Goal: Task Accomplishment & Management: Complete application form

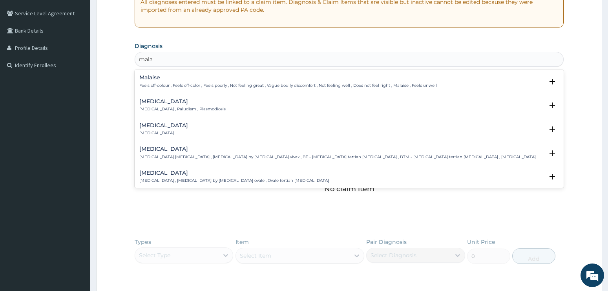
scroll to position [76, 0]
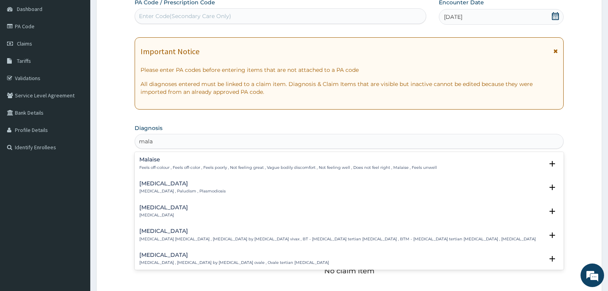
click at [162, 183] on h4 "[MEDICAL_DATA]" at bounding box center [182, 183] width 86 height 6
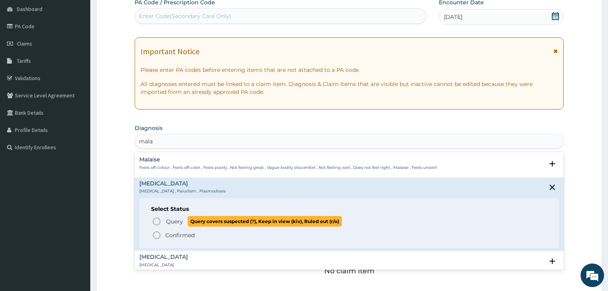
click at [159, 219] on icon "status option query" at bounding box center [156, 221] width 9 height 9
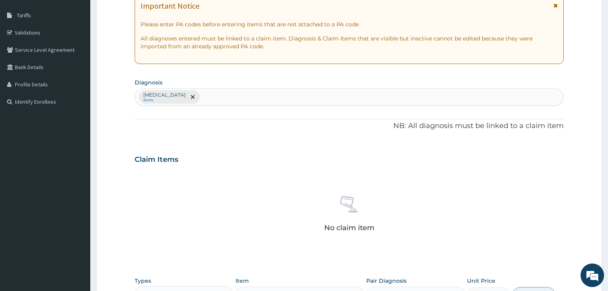
scroll to position [194, 0]
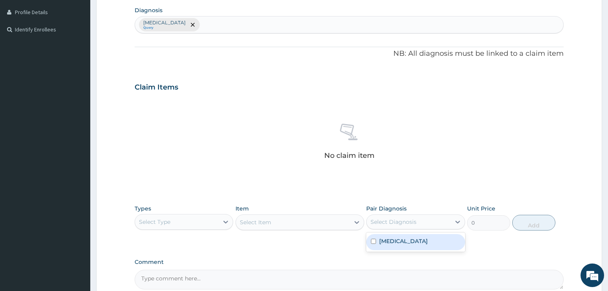
click at [433, 224] on div "Select Diagnosis" at bounding box center [408, 221] width 84 height 13
click at [422, 244] on div "[MEDICAL_DATA]" at bounding box center [415, 242] width 99 height 16
checkbox input "true"
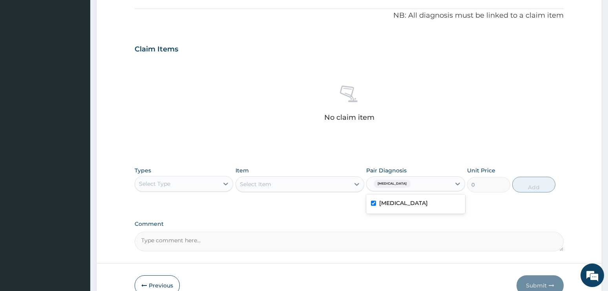
scroll to position [275, 0]
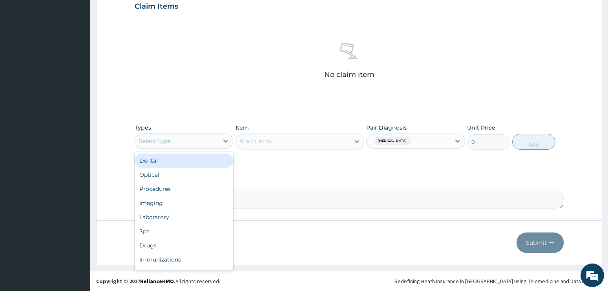
click at [203, 140] on div "Select Type" at bounding box center [177, 141] width 84 height 13
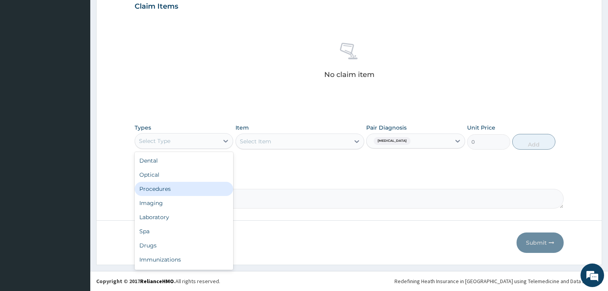
drag, startPoint x: 180, startPoint y: 188, endPoint x: 248, endPoint y: 165, distance: 72.4
click at [180, 188] on div "Procedures" at bounding box center [184, 189] width 99 height 14
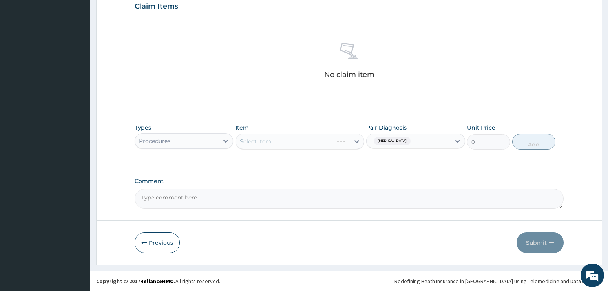
click at [277, 138] on div "Select Item" at bounding box center [299, 141] width 129 height 16
click at [257, 138] on div "Select Item" at bounding box center [299, 141] width 129 height 16
click at [322, 140] on div "Select Item" at bounding box center [293, 141] width 114 height 13
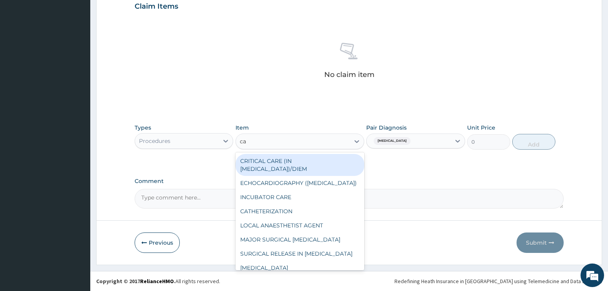
type input "cae"
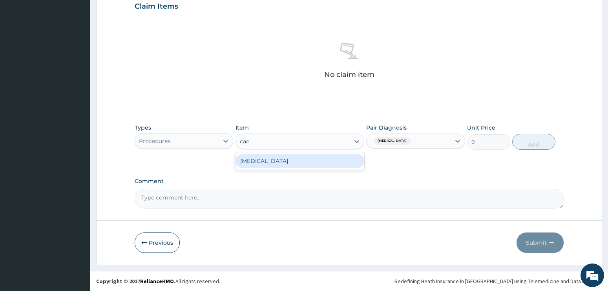
click at [305, 155] on div "[MEDICAL_DATA]" at bounding box center [299, 161] width 129 height 14
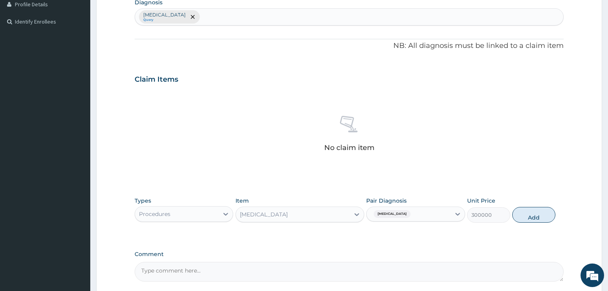
scroll to position [275, 0]
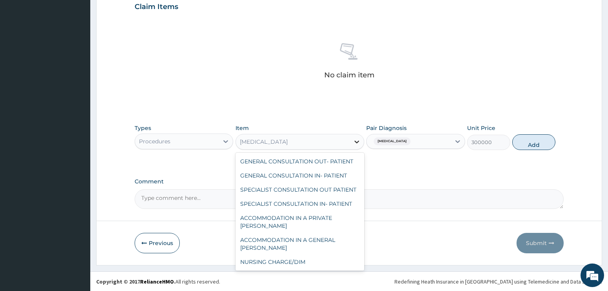
click at [358, 140] on icon at bounding box center [357, 142] width 8 height 8
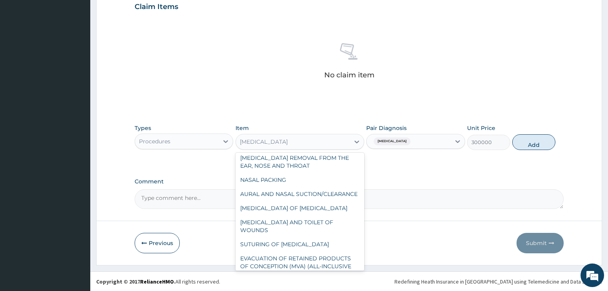
scroll to position [3263, 0]
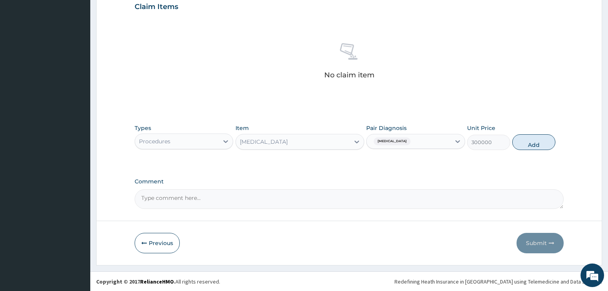
click at [349, 108] on div "PA Code / Prescription Code Enter Code(Secondary Care Only) Encounter Date [DAT…" at bounding box center [349, 4] width 429 height 408
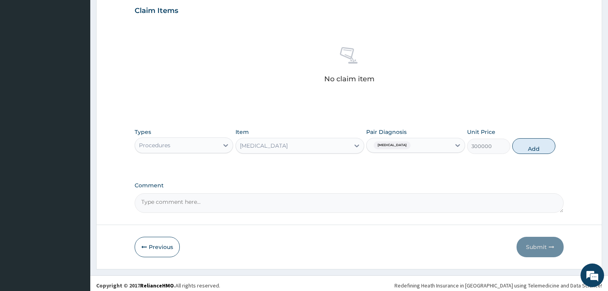
scroll to position [275, 0]
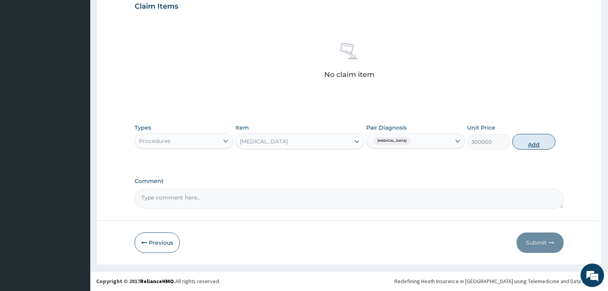
click at [539, 142] on button "Add" at bounding box center [533, 142] width 43 height 16
type input "0"
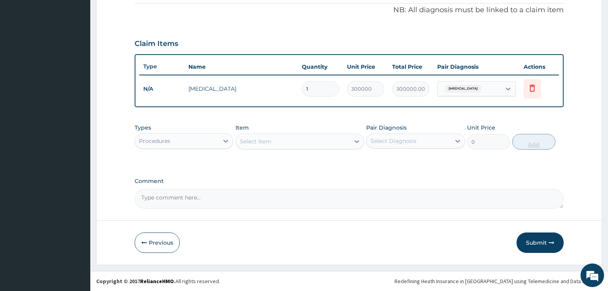
scroll to position [238, 0]
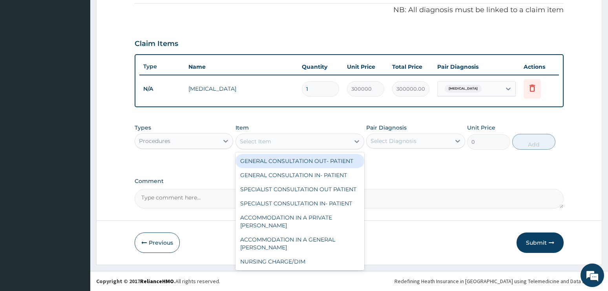
click at [302, 144] on div "Select Item" at bounding box center [293, 141] width 114 height 13
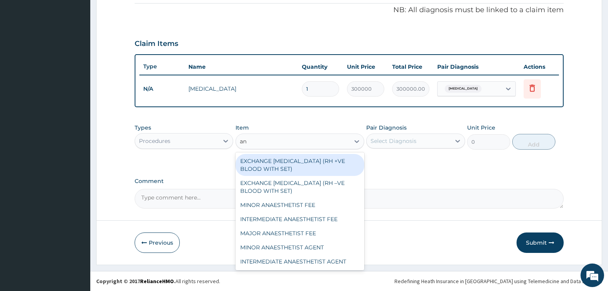
type input "[PERSON_NAME]"
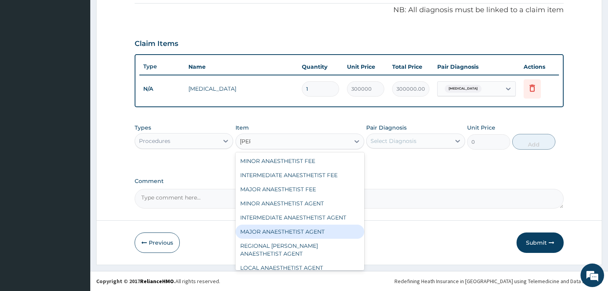
click at [308, 233] on div "MAJOR ANAESTHETIST AGENT" at bounding box center [299, 231] width 129 height 14
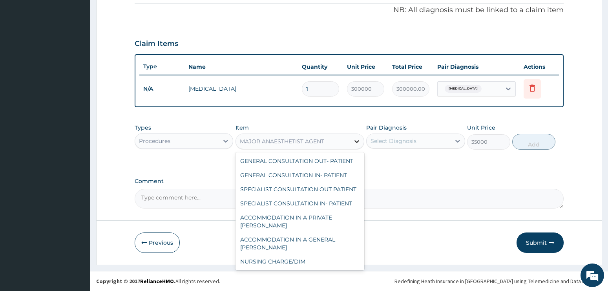
scroll to position [599, 0]
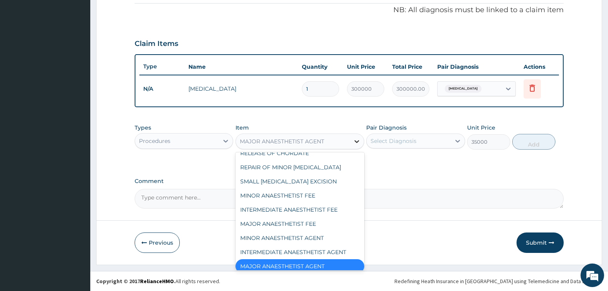
click at [357, 142] on icon at bounding box center [357, 141] width 8 height 8
click at [300, 218] on div "MAJOR ANAESTHETIST FEE" at bounding box center [299, 224] width 129 height 14
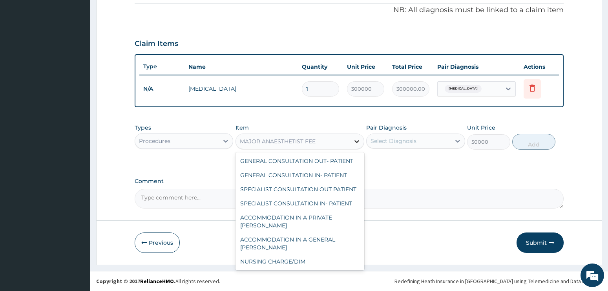
scroll to position [557, 0]
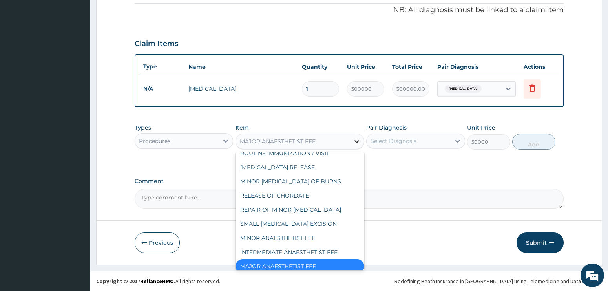
click at [356, 140] on icon at bounding box center [357, 141] width 8 height 8
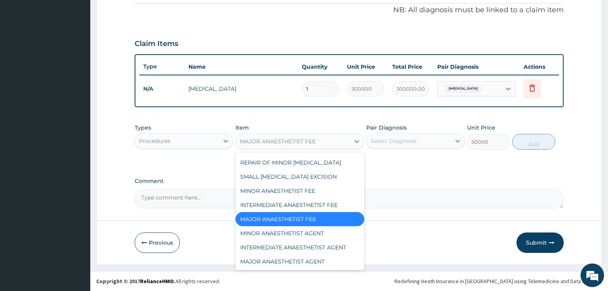
scroll to position [620, 0]
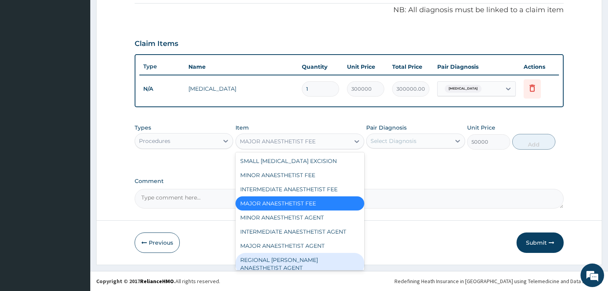
click at [318, 255] on div "REGIONAL [PERSON_NAME] ANAESTHETIST AGENT" at bounding box center [299, 264] width 129 height 22
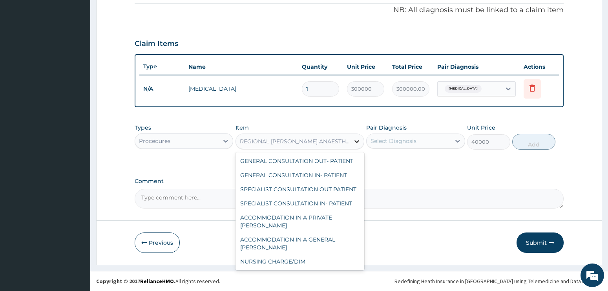
click at [357, 141] on icon at bounding box center [356, 141] width 5 height 3
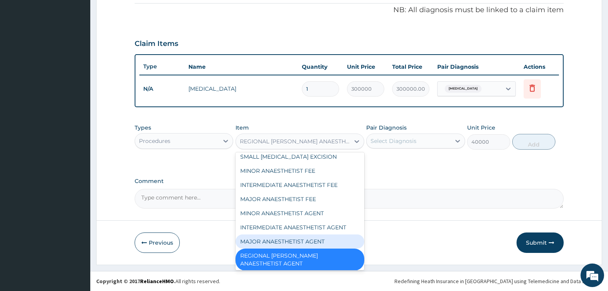
click at [317, 234] on div "MAJOR ANAESTHETIST AGENT" at bounding box center [299, 241] width 129 height 14
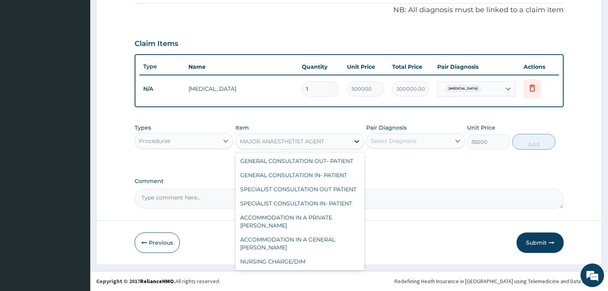
click at [356, 139] on icon at bounding box center [357, 141] width 8 height 8
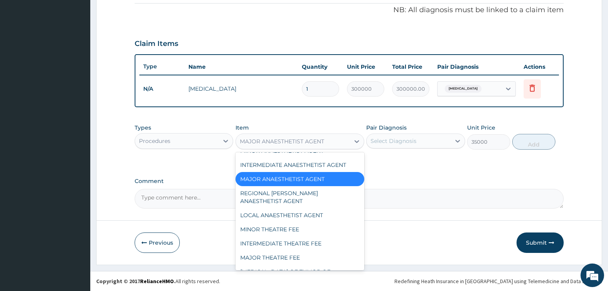
scroll to position [693, 0]
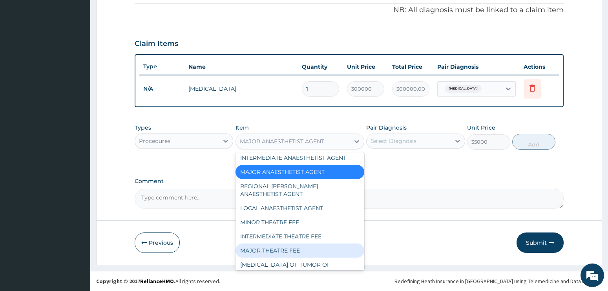
click at [270, 245] on div "MAJOR THEATRE FEE" at bounding box center [299, 250] width 129 height 14
type input "20000"
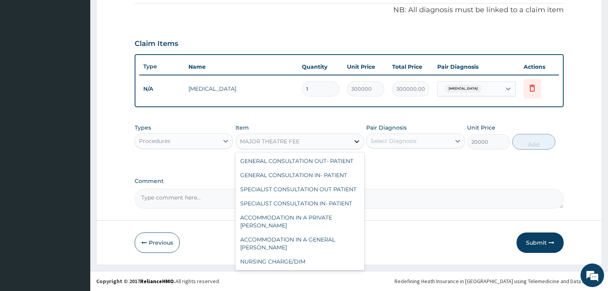
click at [357, 140] on icon at bounding box center [357, 141] width 8 height 8
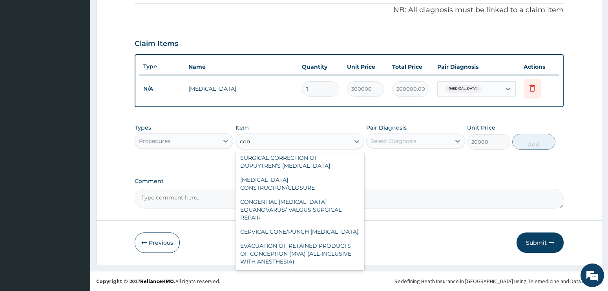
scroll to position [49, 0]
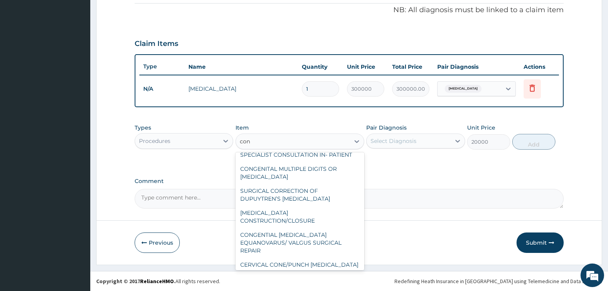
type input "cons"
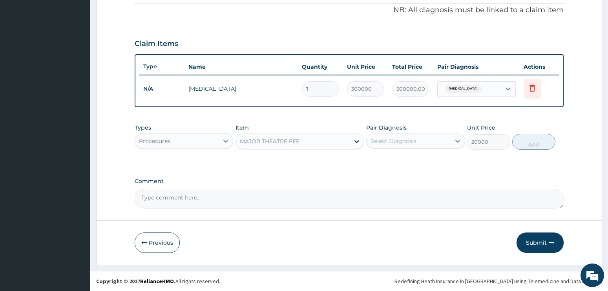
click at [356, 141] on icon at bounding box center [356, 141] width 5 height 3
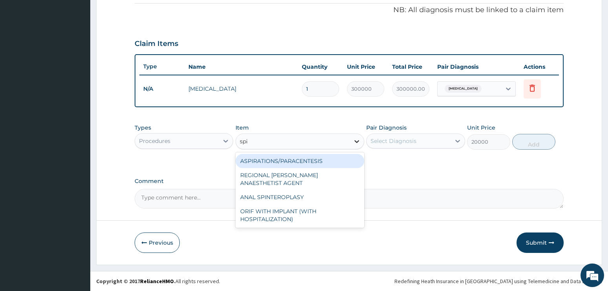
type input "spin"
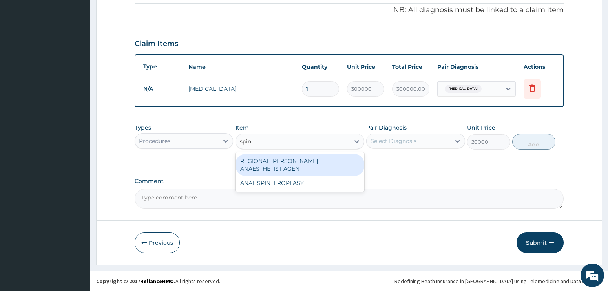
click at [337, 158] on div "REGIONAL [PERSON_NAME] ANAESTHETIST AGENT" at bounding box center [299, 165] width 129 height 22
type input "40000"
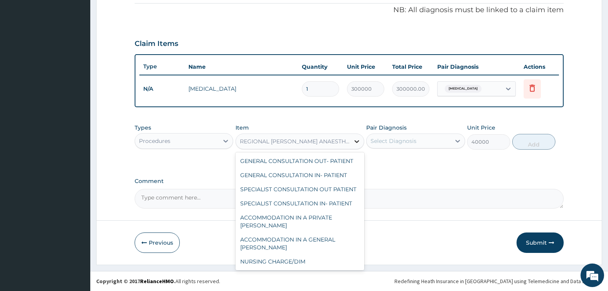
click at [356, 142] on icon at bounding box center [356, 141] width 5 height 3
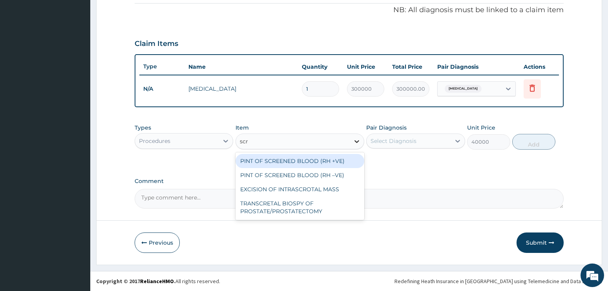
type input "scre"
click at [346, 163] on div "PINT OF SCREENED BLOOD (RH +VE)" at bounding box center [299, 161] width 129 height 14
type input "25000"
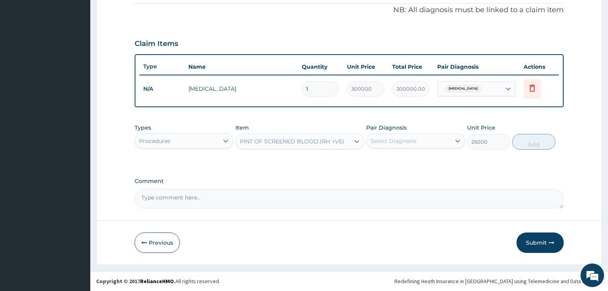
click at [269, 139] on div "PINT OF SCREENED BLOOD (RH +VE)" at bounding box center [292, 141] width 104 height 8
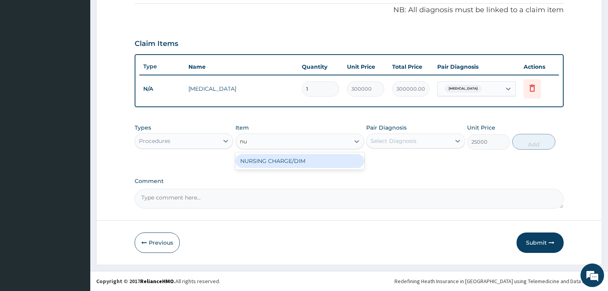
type input "nur"
click at [289, 162] on div "NURSING CHARGE/DIM" at bounding box center [299, 161] width 129 height 14
type input "2000"
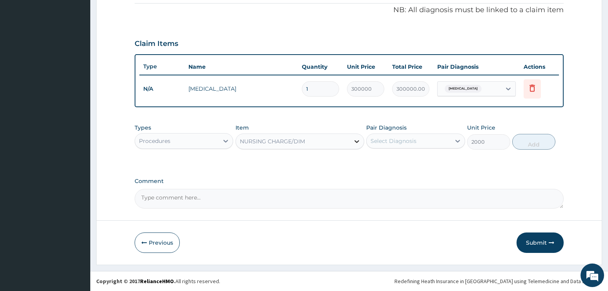
click at [353, 139] on icon at bounding box center [357, 141] width 8 height 8
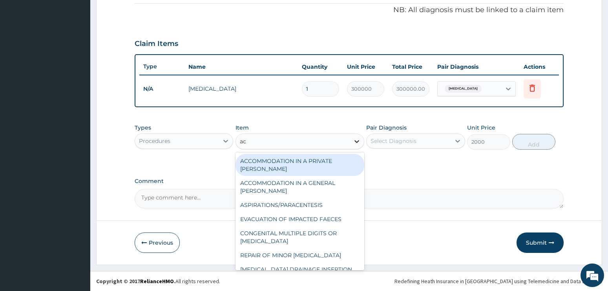
type input "acc"
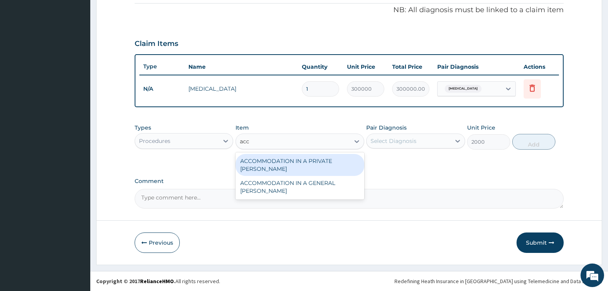
click at [337, 159] on div "ACCOMMODATION IN A PRIVATE [PERSON_NAME]" at bounding box center [299, 165] width 129 height 22
type input "15000"
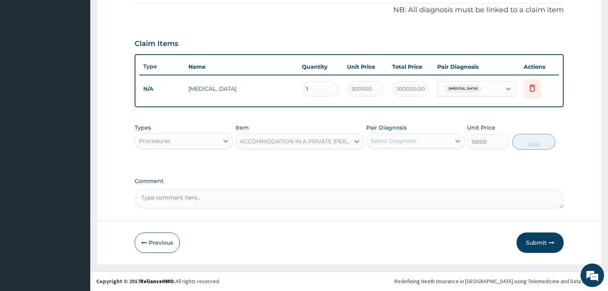
click at [404, 142] on div "Select Diagnosis" at bounding box center [393, 141] width 46 height 8
click at [400, 158] on div "[MEDICAL_DATA]" at bounding box center [415, 161] width 99 height 16
checkbox input "true"
click at [536, 143] on button "Add" at bounding box center [533, 142] width 43 height 16
type input "0"
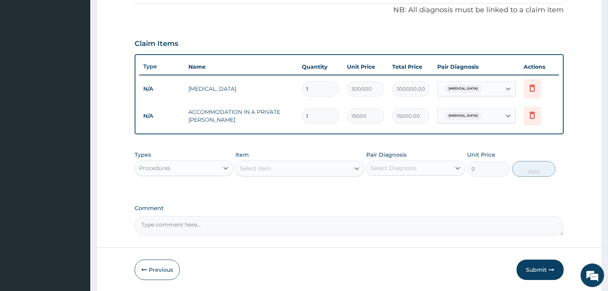
click at [249, 168] on div "Select Item" at bounding box center [255, 168] width 31 height 8
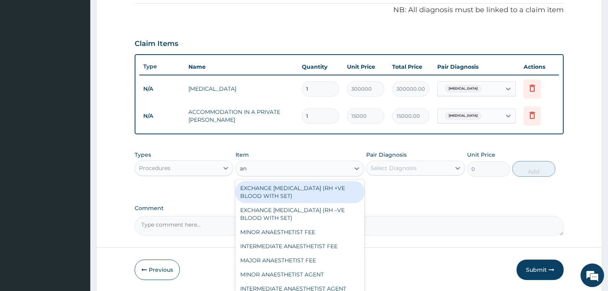
type input "[PERSON_NAME]"
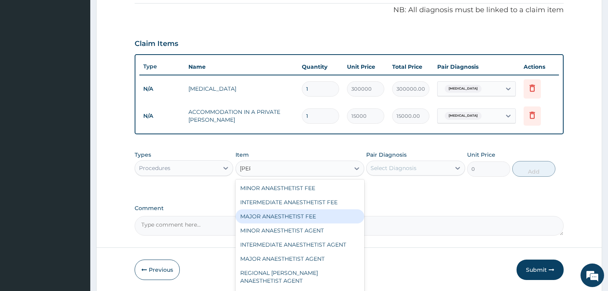
click at [266, 218] on div "MAJOR ANAESTHETIST FEE" at bounding box center [299, 216] width 129 height 14
type input "50000"
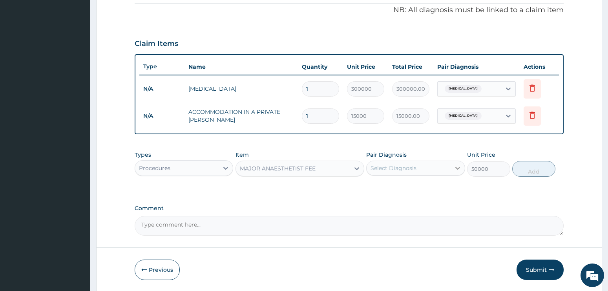
click at [456, 167] on icon at bounding box center [457, 168] width 5 height 3
click at [418, 191] on div "[MEDICAL_DATA]" at bounding box center [415, 188] width 99 height 16
checkbox input "true"
click at [541, 172] on button "Add" at bounding box center [533, 169] width 43 height 16
type input "0"
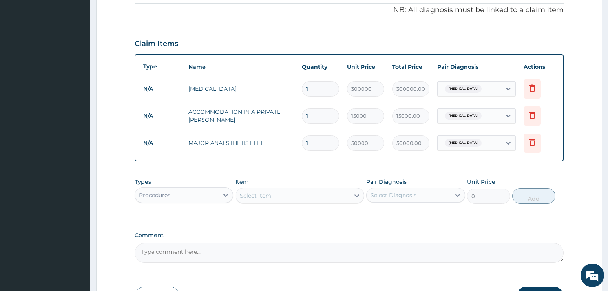
click at [264, 194] on div "Select Item" at bounding box center [255, 195] width 31 height 8
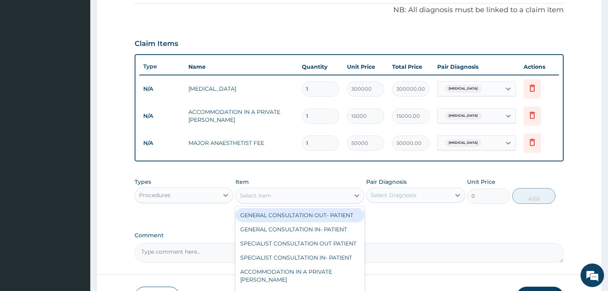
type input "a"
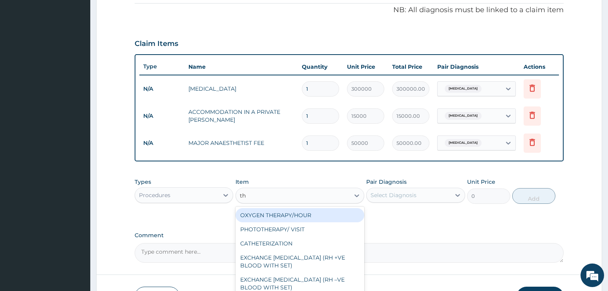
scroll to position [39, 0]
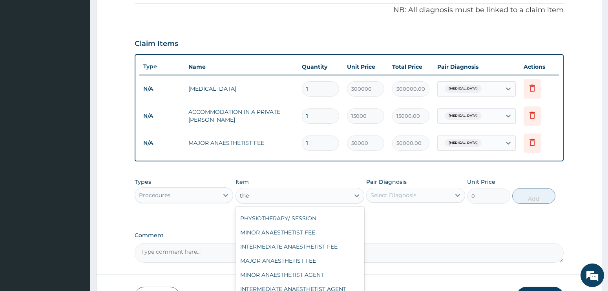
type input "thea"
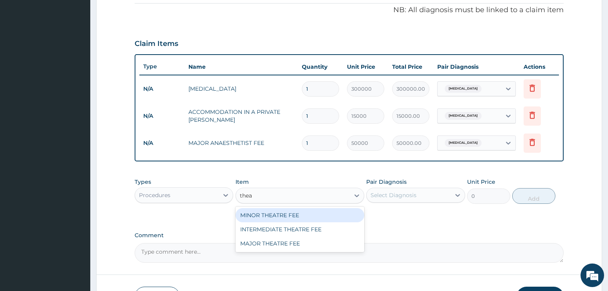
scroll to position [0, 0]
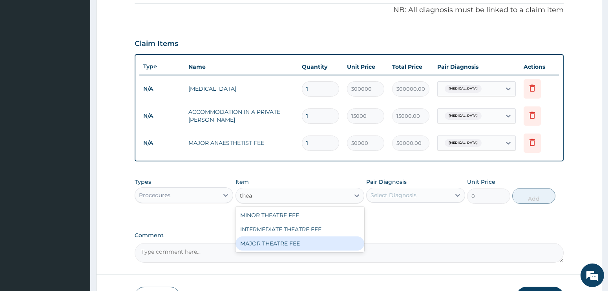
click at [284, 247] on div "MAJOR THEATRE FEE" at bounding box center [299, 243] width 129 height 14
type input "20000"
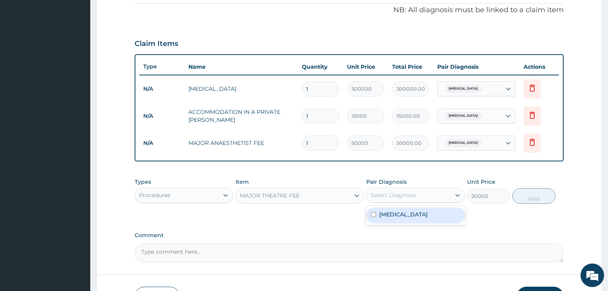
click at [386, 192] on div "Select Diagnosis" at bounding box center [393, 195] width 46 height 8
click at [397, 216] on label "[MEDICAL_DATA]" at bounding box center [403, 214] width 49 height 8
checkbox input "true"
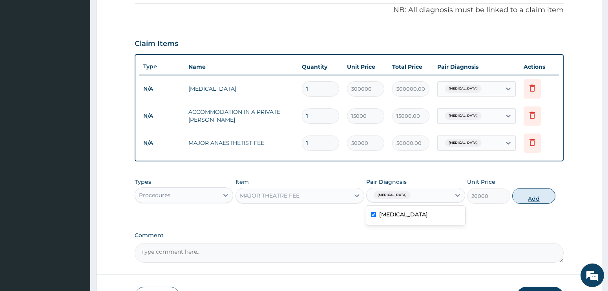
click at [530, 197] on button "Add" at bounding box center [533, 196] width 43 height 16
type input "0"
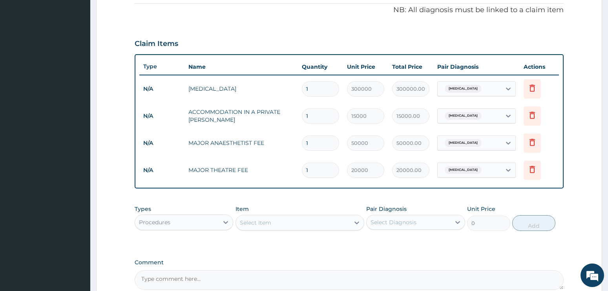
drag, startPoint x: 317, startPoint y: 116, endPoint x: 290, endPoint y: 116, distance: 27.1
click at [290, 116] on tr "N/A ACCOMMODATION IN A PRIVATE [PERSON_NAME] 1 15000 15000.00 [MEDICAL_DATA] De…" at bounding box center [349, 115] width 420 height 27
type input "5"
type input "75000.00"
type input "5"
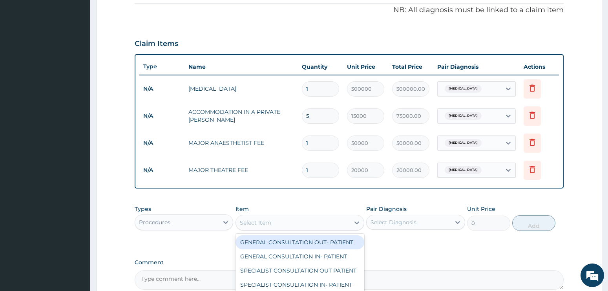
click at [252, 225] on div "Select Item" at bounding box center [255, 222] width 31 height 8
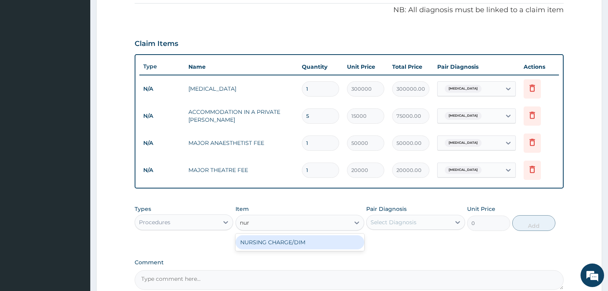
type input "nurs"
click at [273, 240] on div "NURSING CHARGE/DIM" at bounding box center [299, 242] width 129 height 14
type input "2000"
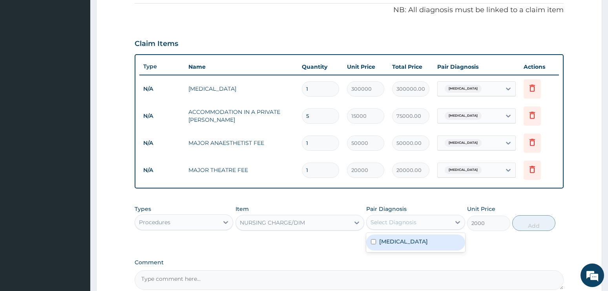
click at [399, 221] on div "Select Diagnosis" at bounding box center [393, 222] width 46 height 8
click at [394, 240] on label "[MEDICAL_DATA]" at bounding box center [403, 241] width 49 height 8
checkbox input "true"
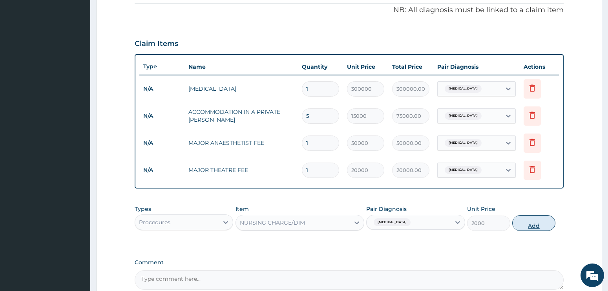
click at [526, 222] on button "Add" at bounding box center [533, 223] width 43 height 16
type input "0"
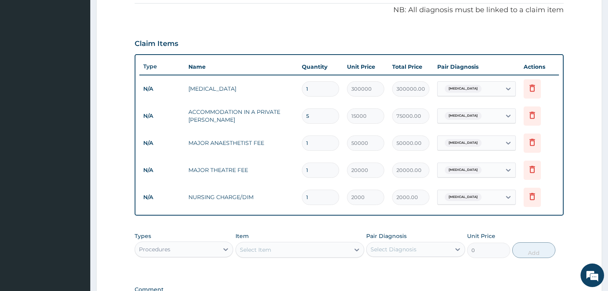
drag, startPoint x: 314, startPoint y: 198, endPoint x: 297, endPoint y: 197, distance: 17.3
click at [297, 197] on tr "N/A NURSING CHARGE/DIM 1 2000 2000.00 [MEDICAL_DATA] Delete" at bounding box center [349, 197] width 420 height 27
type input "5"
type input "10000.00"
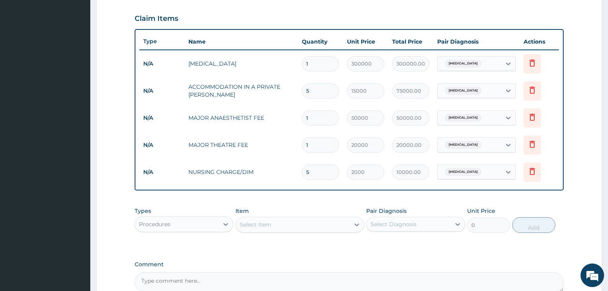
scroll to position [277, 0]
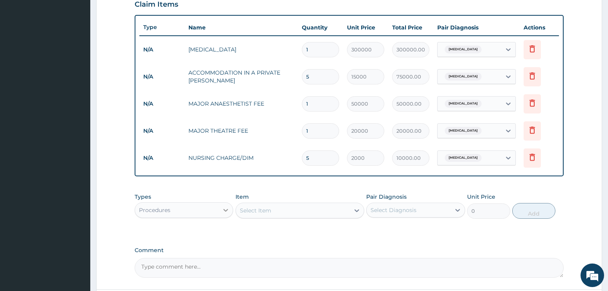
type input "5"
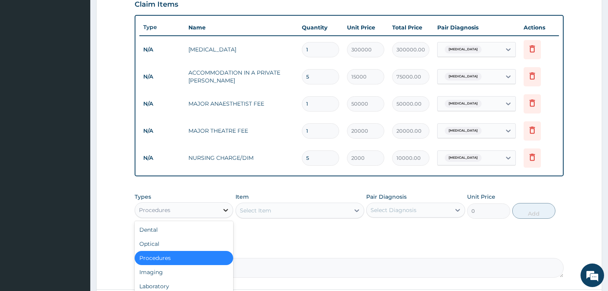
click at [224, 209] on icon at bounding box center [226, 210] width 8 height 8
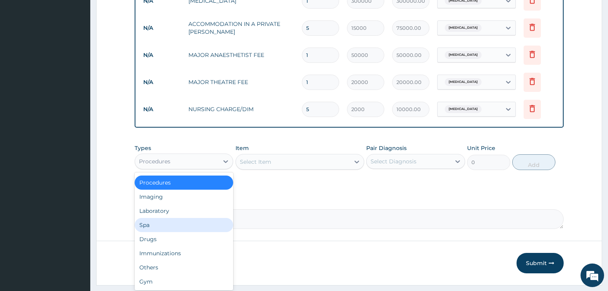
scroll to position [338, 0]
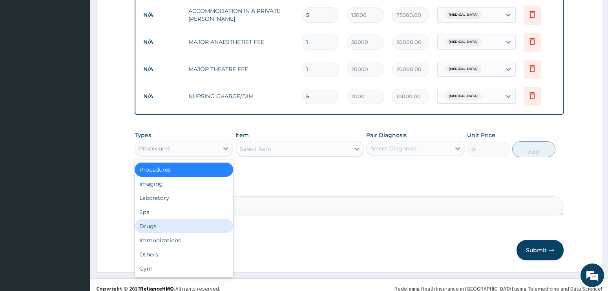
click at [166, 227] on div "Drugs" at bounding box center [184, 226] width 99 height 14
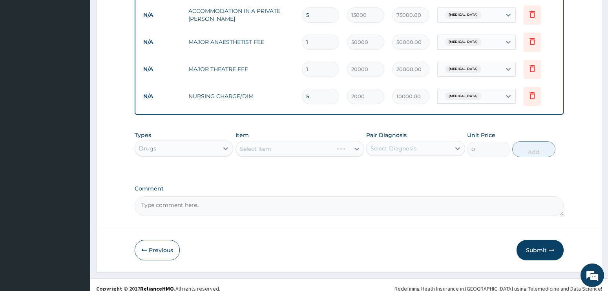
click at [261, 147] on div "Select Item" at bounding box center [299, 149] width 129 height 16
click at [394, 148] on div "Select Diagnosis" at bounding box center [393, 148] width 46 height 8
click at [391, 169] on label "[MEDICAL_DATA]" at bounding box center [403, 168] width 49 height 8
checkbox input "true"
click at [353, 149] on div "Select Item" at bounding box center [299, 149] width 129 height 16
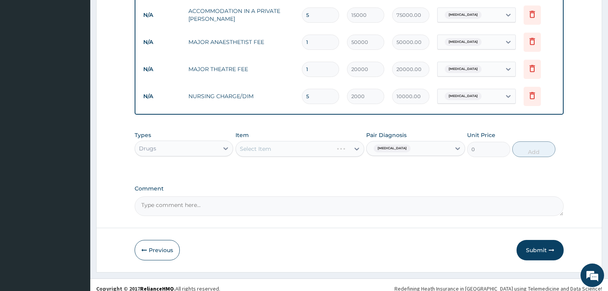
click at [356, 149] on div "Select Item" at bounding box center [299, 149] width 129 height 16
click at [261, 146] on div "Select Item" at bounding box center [299, 149] width 129 height 16
click at [264, 148] on div "Select Item" at bounding box center [299, 149] width 129 height 16
click at [286, 149] on div "Select Item" at bounding box center [299, 149] width 129 height 16
click at [253, 147] on div "Select Item" at bounding box center [299, 149] width 129 height 16
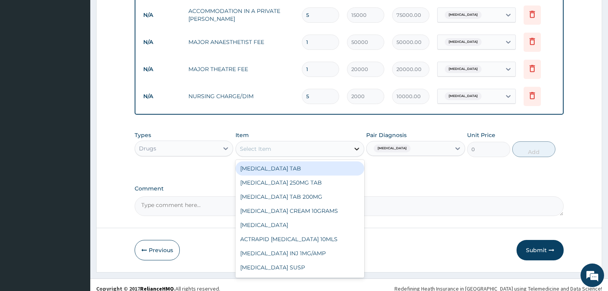
click at [357, 149] on icon at bounding box center [356, 148] width 5 height 3
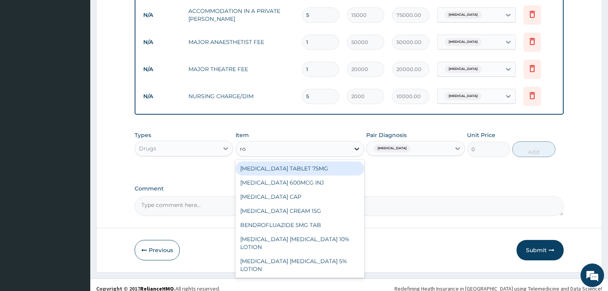
type input "roc"
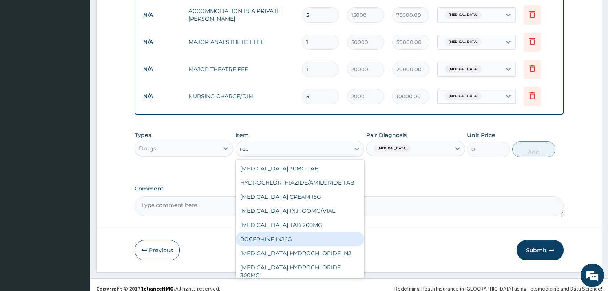
click at [311, 246] on div "ROCEPHINE INJ 1G" at bounding box center [299, 239] width 129 height 14
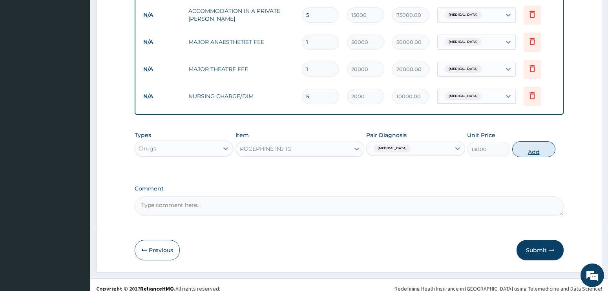
click at [524, 148] on button "Add" at bounding box center [533, 149] width 43 height 16
type input "0"
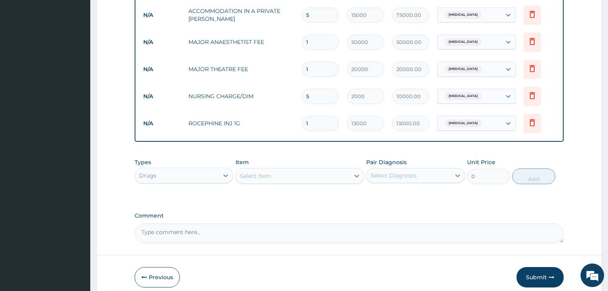
type input "10"
type input "130000.00"
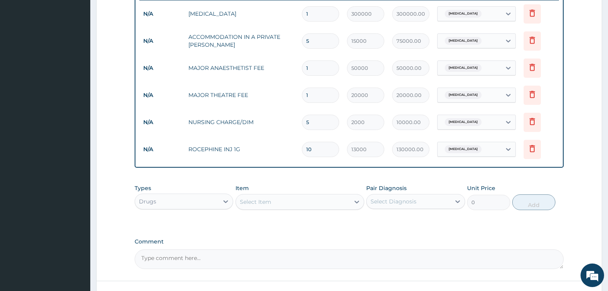
scroll to position [299, 0]
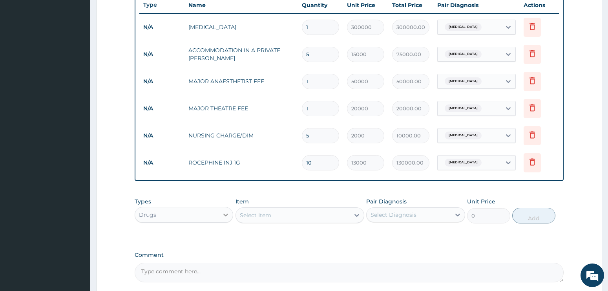
type input "10"
click at [228, 215] on icon at bounding box center [226, 215] width 8 height 8
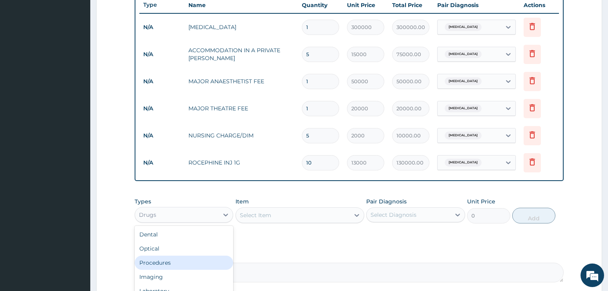
drag, startPoint x: 187, startPoint y: 262, endPoint x: 234, endPoint y: 235, distance: 53.8
click at [187, 262] on div "Procedures" at bounding box center [184, 262] width 99 height 14
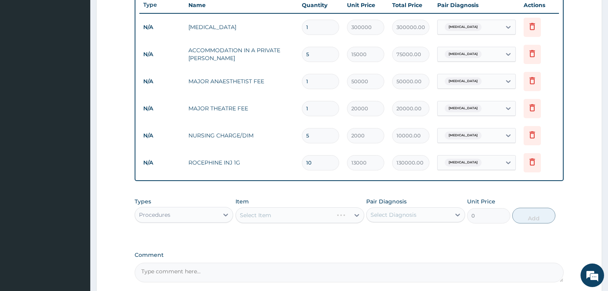
click at [269, 215] on div "Select Item" at bounding box center [299, 215] width 129 height 16
click at [389, 212] on div "Select Diagnosis" at bounding box center [393, 215] width 46 height 8
click at [395, 235] on label "[MEDICAL_DATA]" at bounding box center [403, 234] width 49 height 8
checkbox input "true"
click at [356, 217] on div "Select Item" at bounding box center [299, 215] width 129 height 16
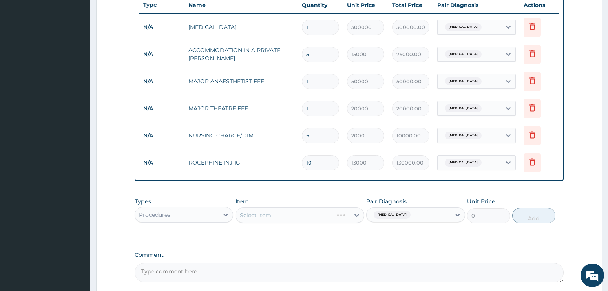
click at [283, 214] on div "Select Item" at bounding box center [299, 215] width 129 height 16
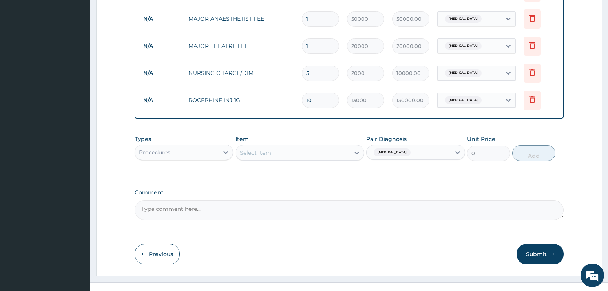
scroll to position [373, 0]
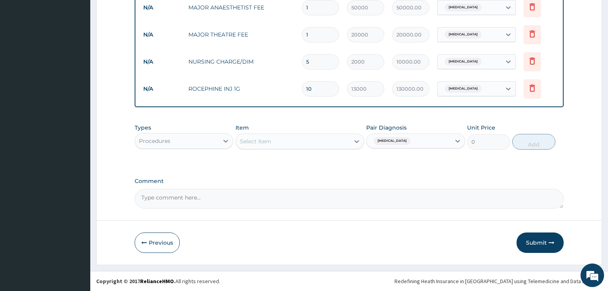
click at [259, 140] on div "Select Item" at bounding box center [255, 141] width 31 height 8
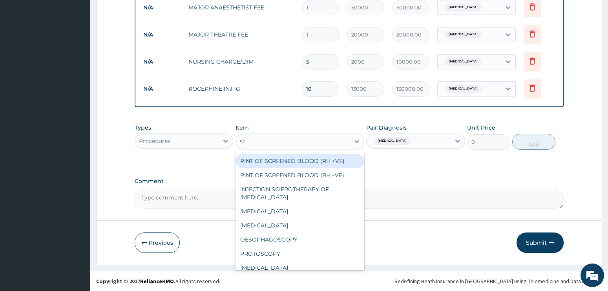
type input "scr"
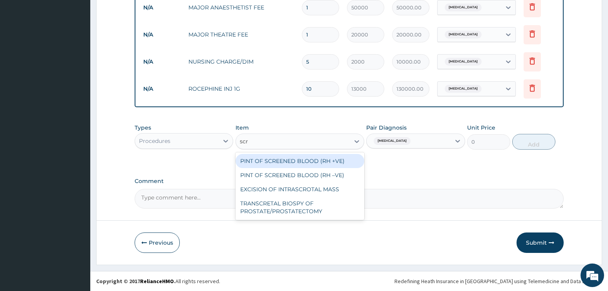
click at [292, 160] on div "PINT OF SCREENED BLOOD (RH +VE)" at bounding box center [299, 161] width 129 height 14
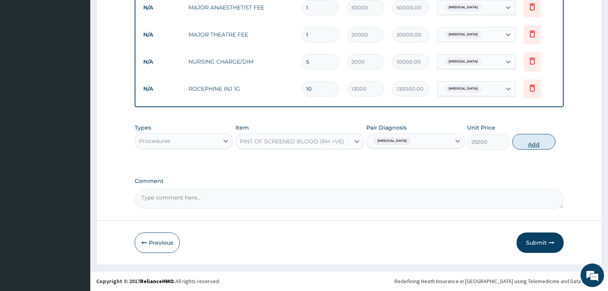
click at [533, 140] on button "Add" at bounding box center [533, 142] width 43 height 16
type input "0"
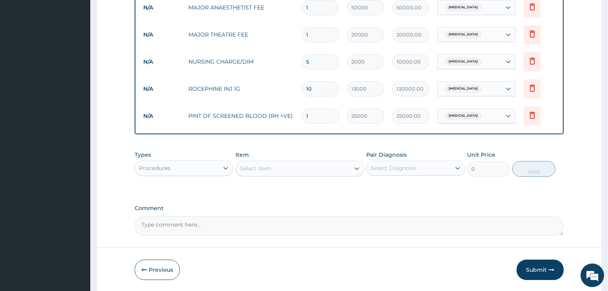
drag, startPoint x: 313, startPoint y: 116, endPoint x: 300, endPoint y: 114, distance: 13.5
click at [300, 114] on td "1" at bounding box center [320, 115] width 45 height 23
type input "2"
type input "50000.00"
type input "3"
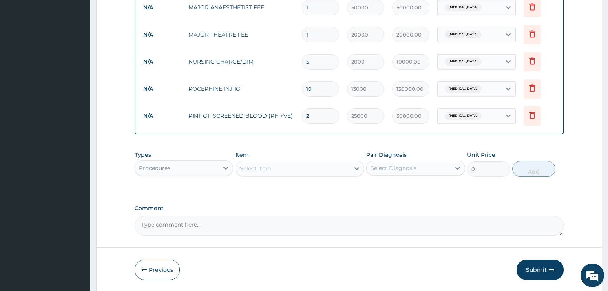
type input "75000.00"
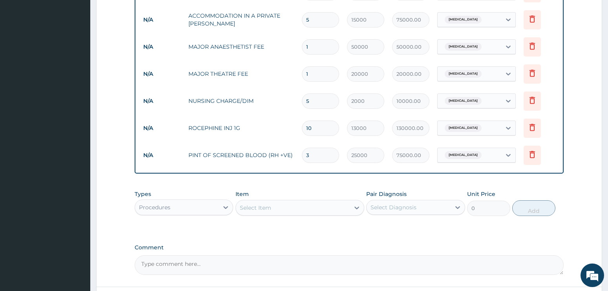
scroll to position [295, 0]
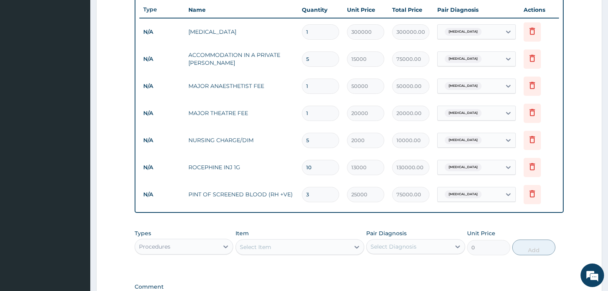
type input "3"
